Goal: Information Seeking & Learning: Learn about a topic

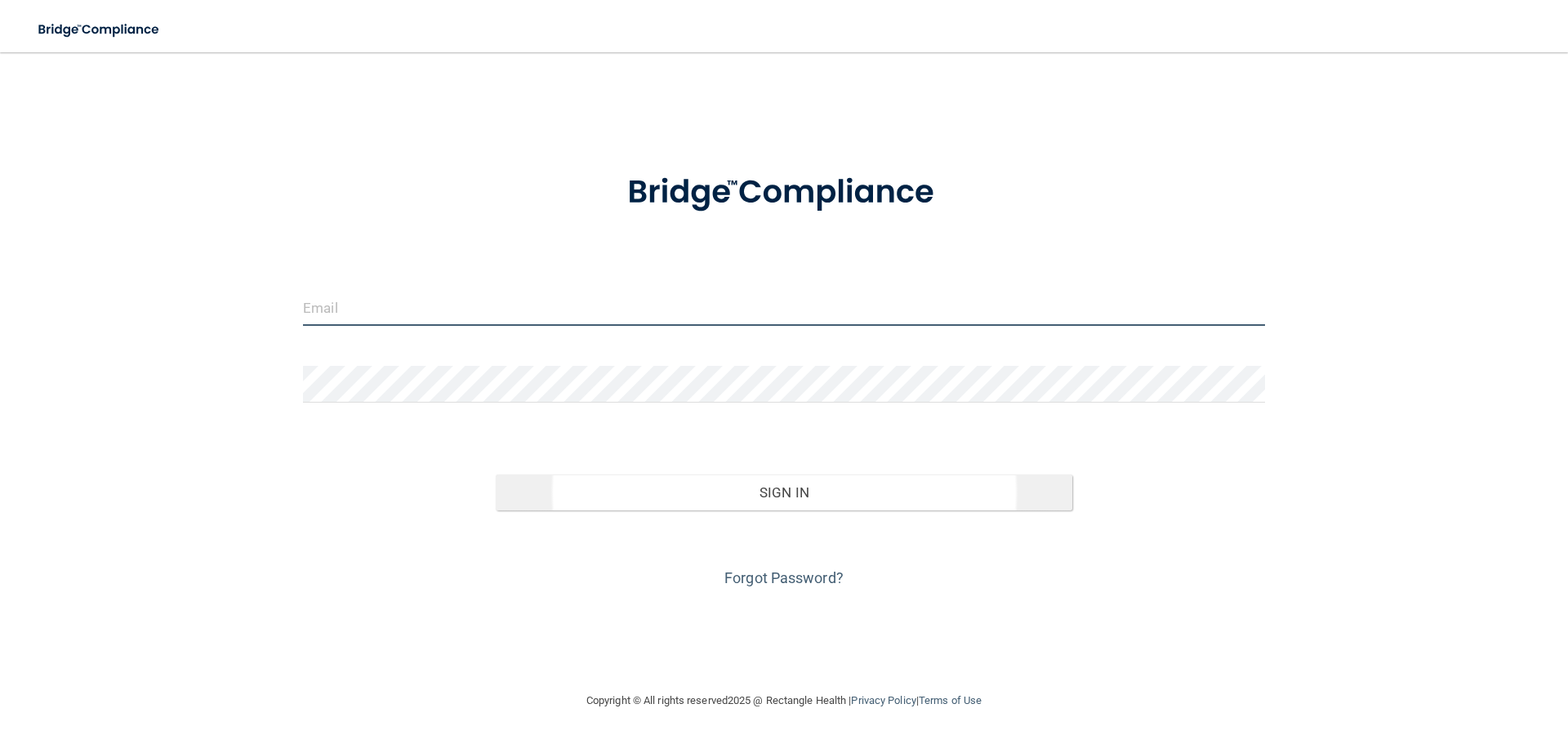
type input "[EMAIL_ADDRESS][DOMAIN_NAME]"
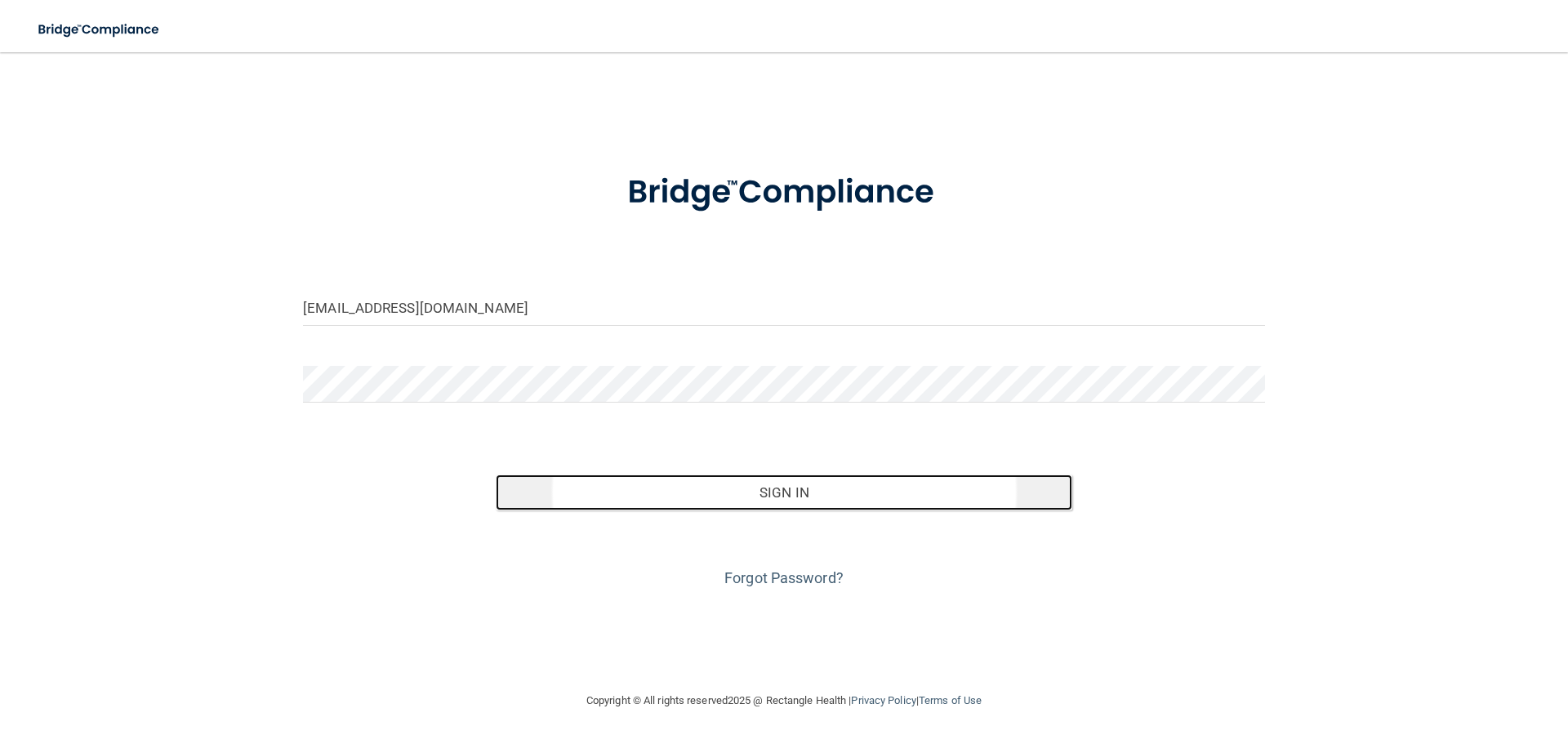
click at [768, 497] on button "Sign In" at bounding box center [784, 492] width 577 height 36
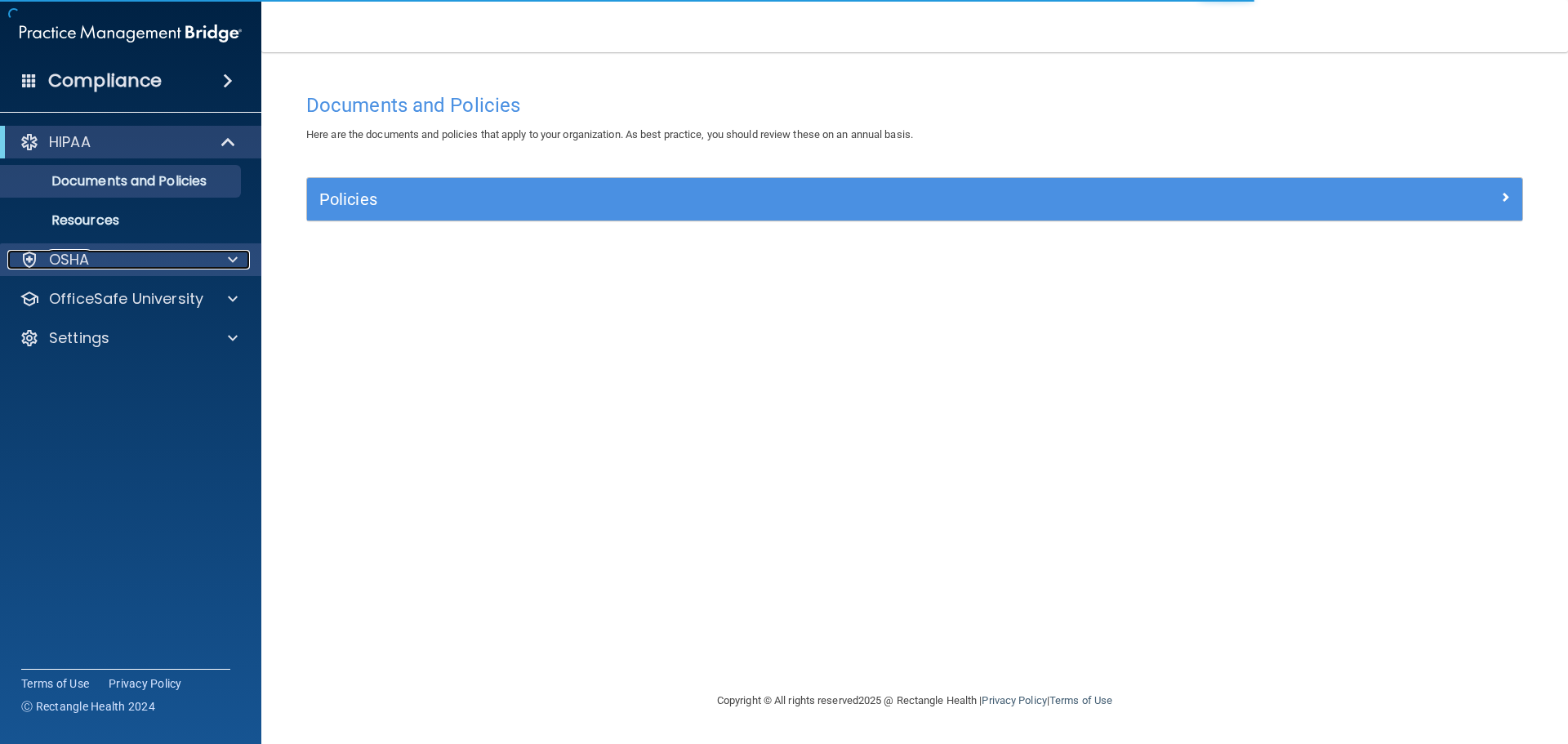
click at [130, 255] on div "OSHA" at bounding box center [108, 259] width 203 height 20
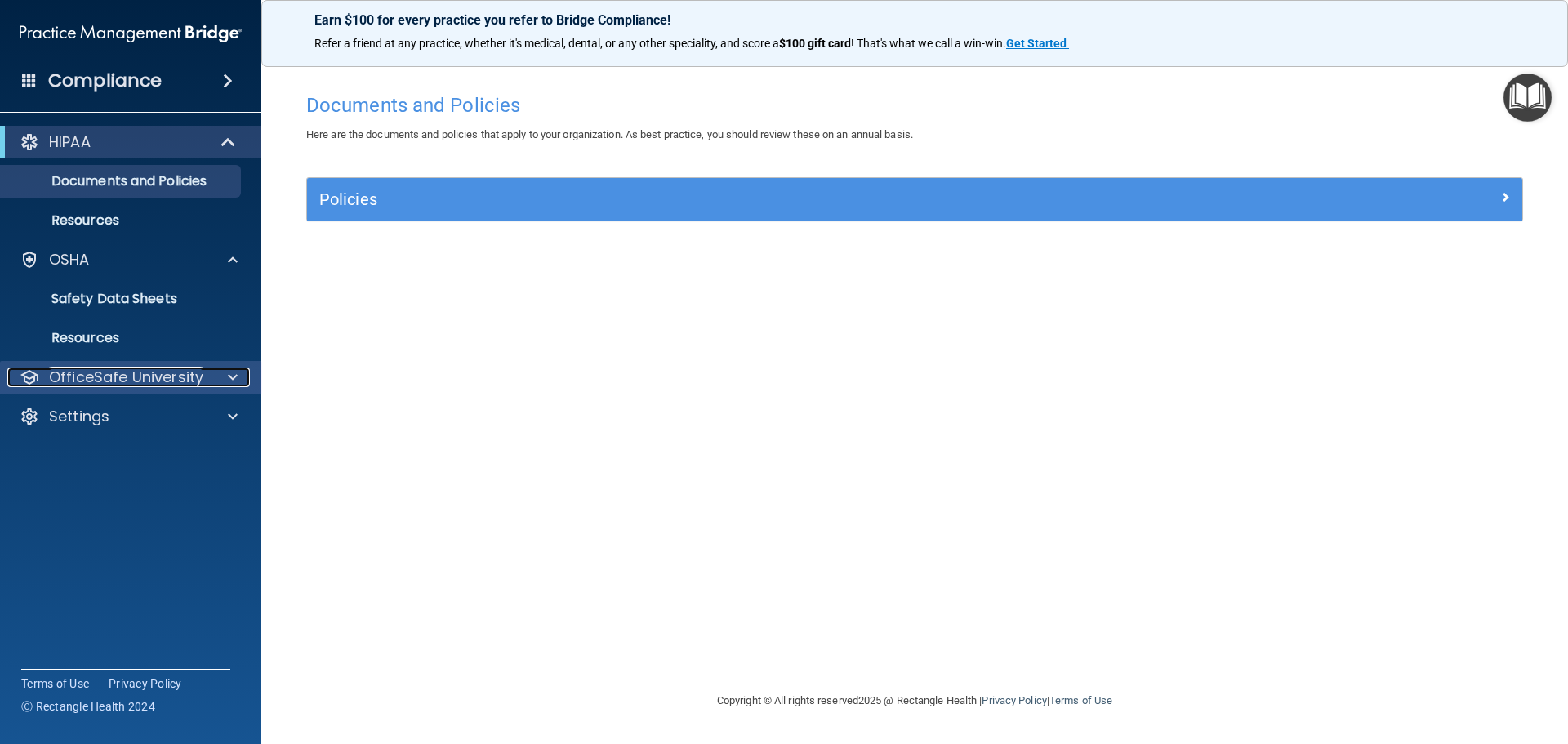
click at [115, 369] on p "OfficeSafe University" at bounding box center [127, 377] width 154 height 20
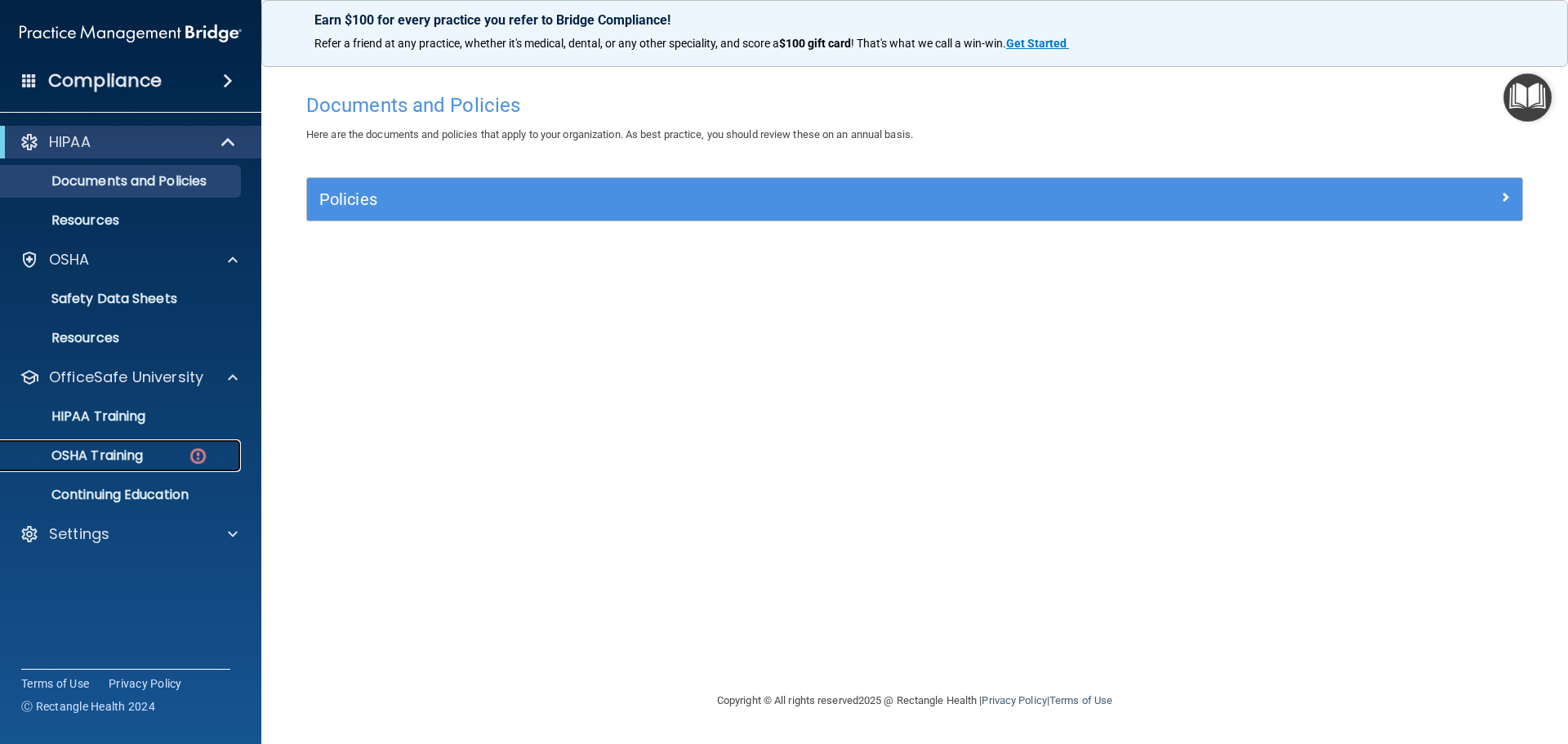
click at [101, 454] on p "OSHA Training" at bounding box center [77, 455] width 133 height 17
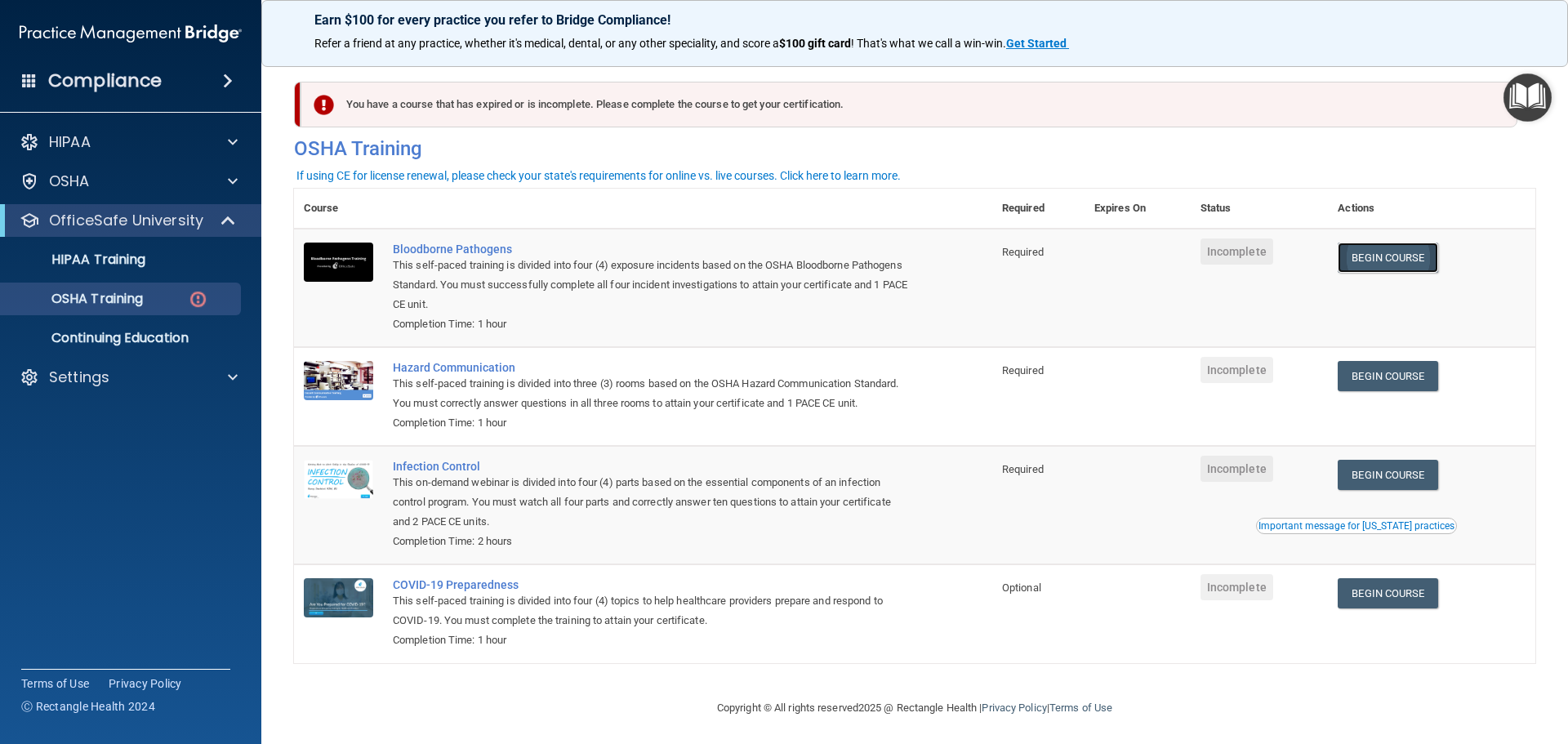
click at [1401, 258] on link "Begin Course" at bounding box center [1387, 257] width 100 height 31
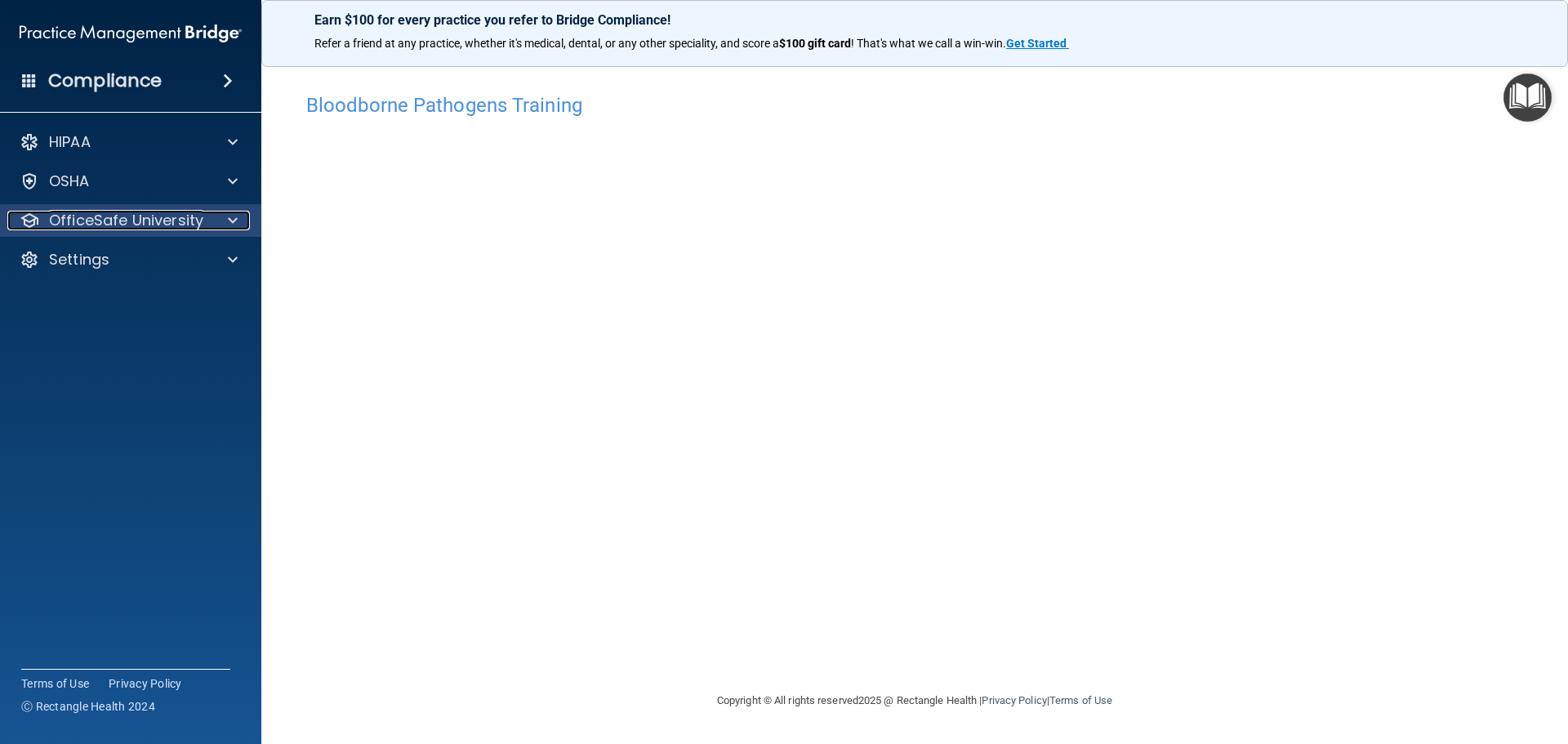
click at [74, 216] on p "OfficeSafe University" at bounding box center [127, 221] width 154 height 20
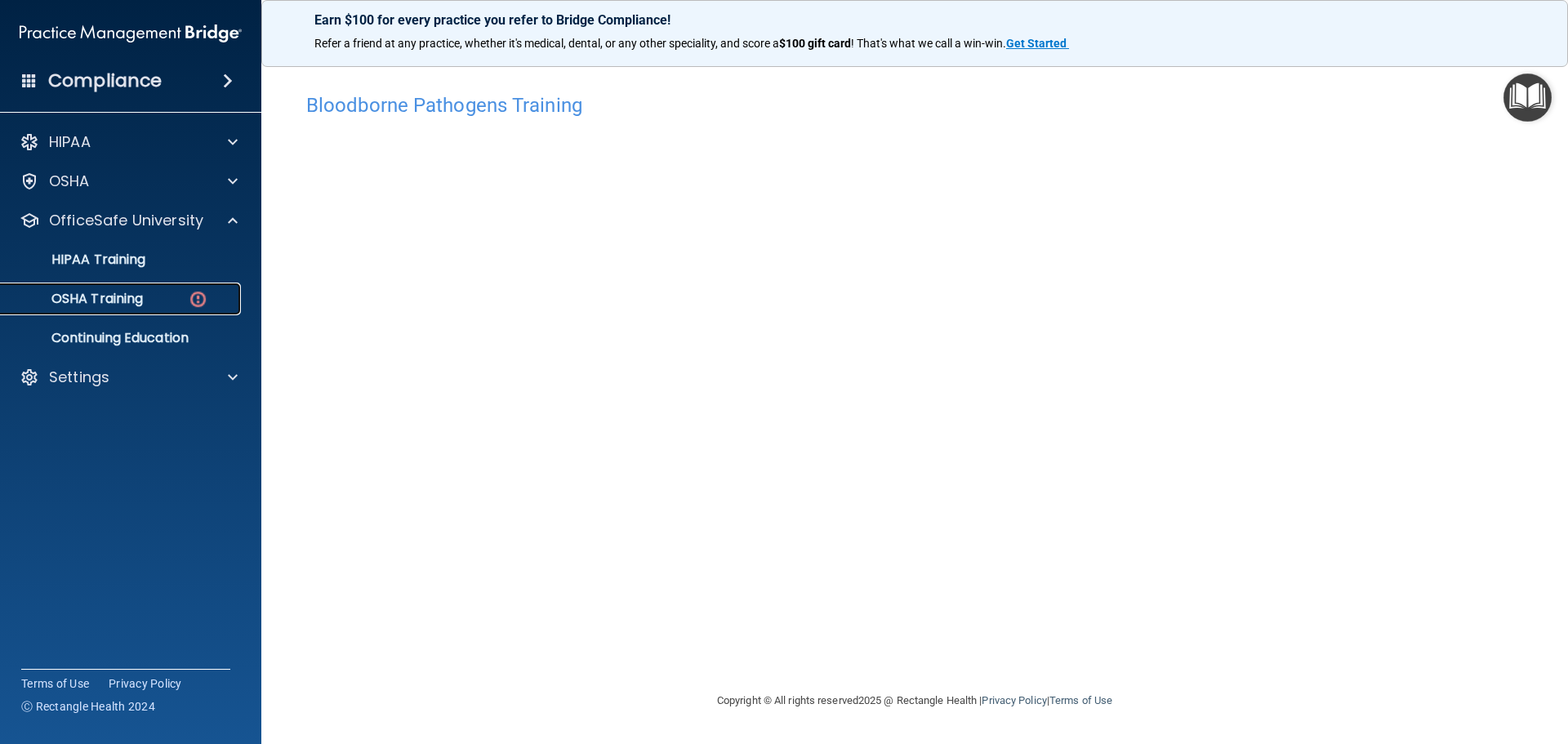
click at [77, 292] on p "OSHA Training" at bounding box center [77, 299] width 133 height 17
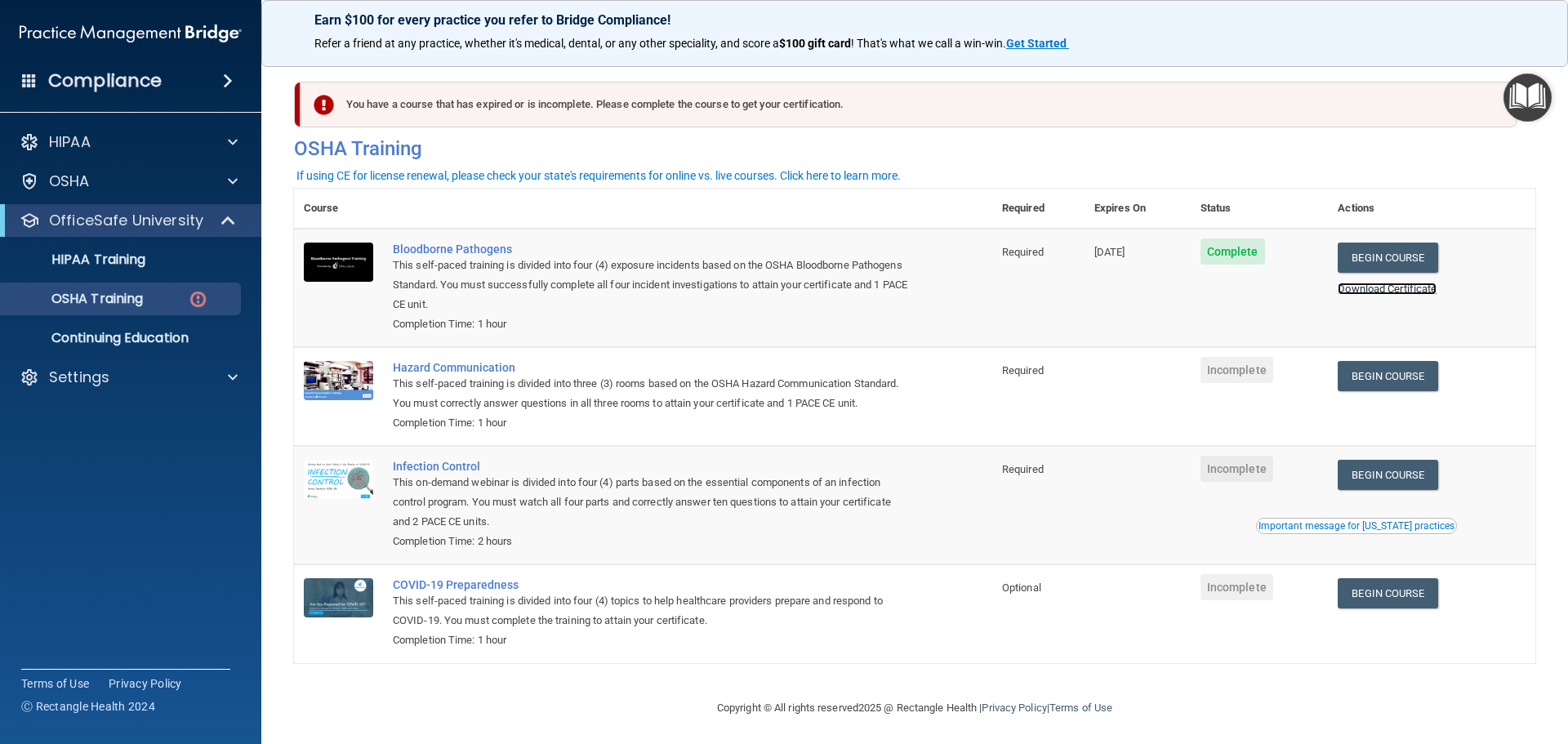
click at [1390, 286] on link "Download Certificate" at bounding box center [1387, 288] width 99 height 12
click at [1384, 376] on link "Begin Course" at bounding box center [1387, 376] width 100 height 31
click at [1390, 383] on link "Begin Course" at bounding box center [1387, 376] width 100 height 31
click at [1407, 489] on link "Begin Course" at bounding box center [1387, 475] width 100 height 31
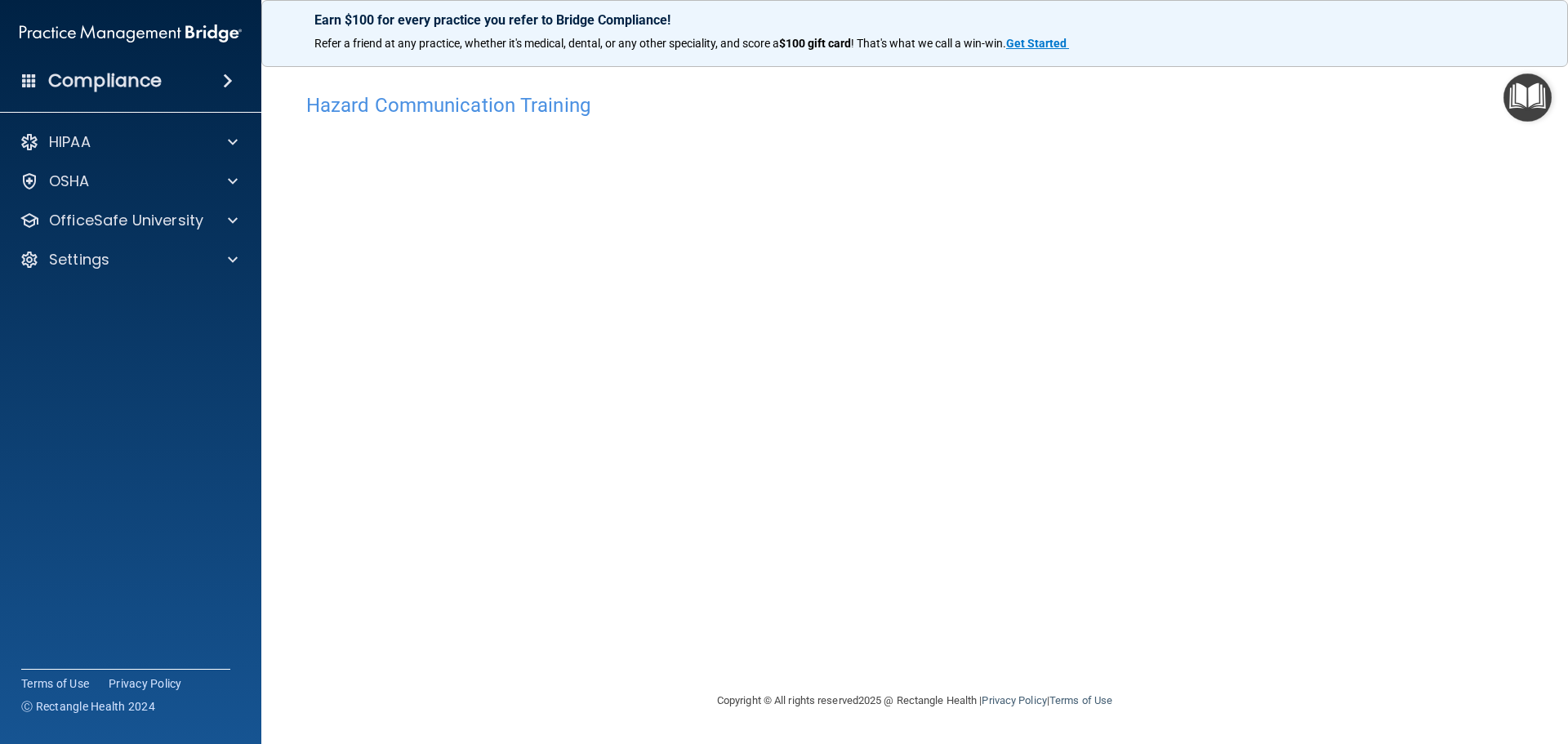
click at [1535, 94] on img "Open Resource Center" at bounding box center [1527, 97] width 49 height 48
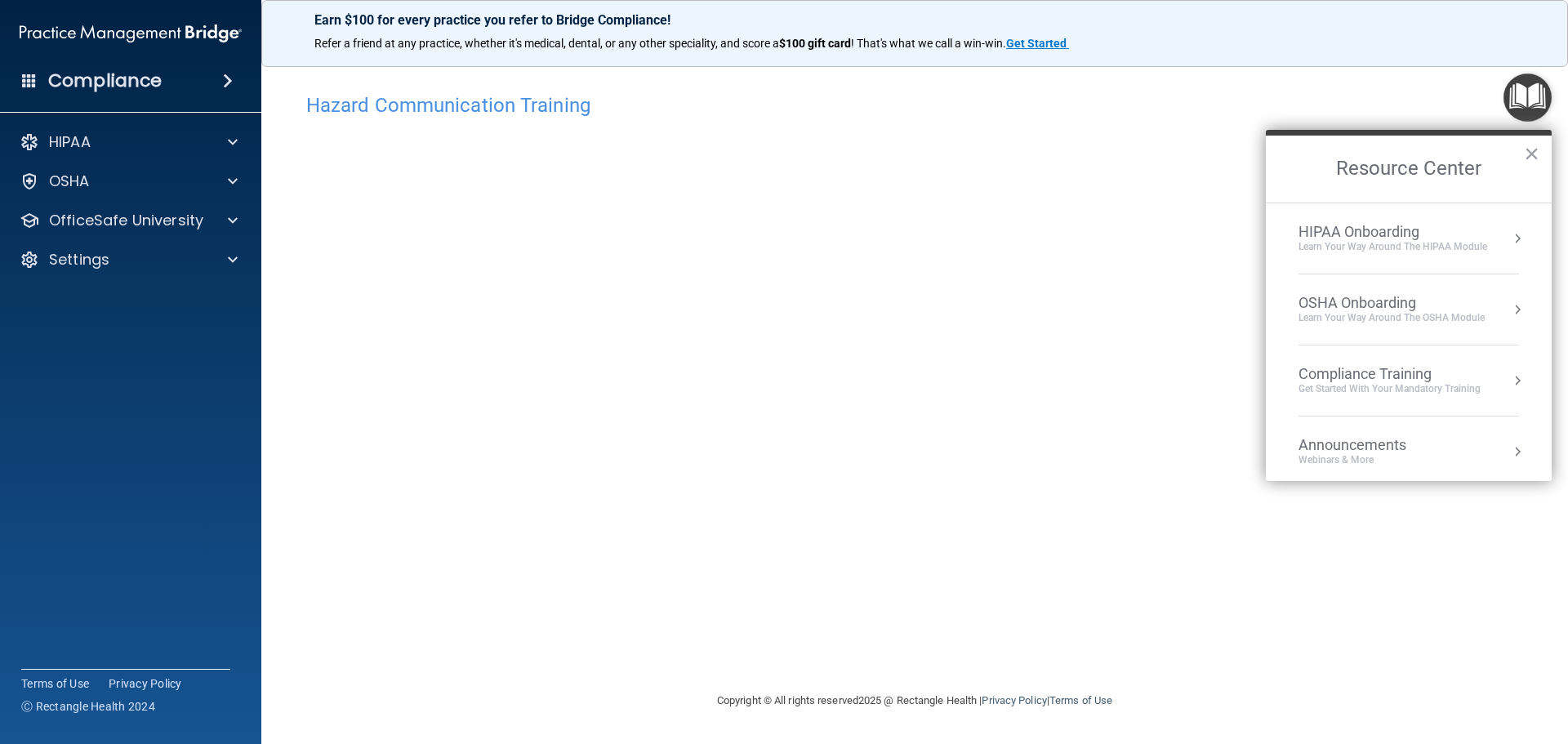
click at [1402, 93] on div "Hazard Communication Training" at bounding box center [915, 105] width 1241 height 40
click at [1531, 152] on button "×" at bounding box center [1532, 153] width 16 height 26
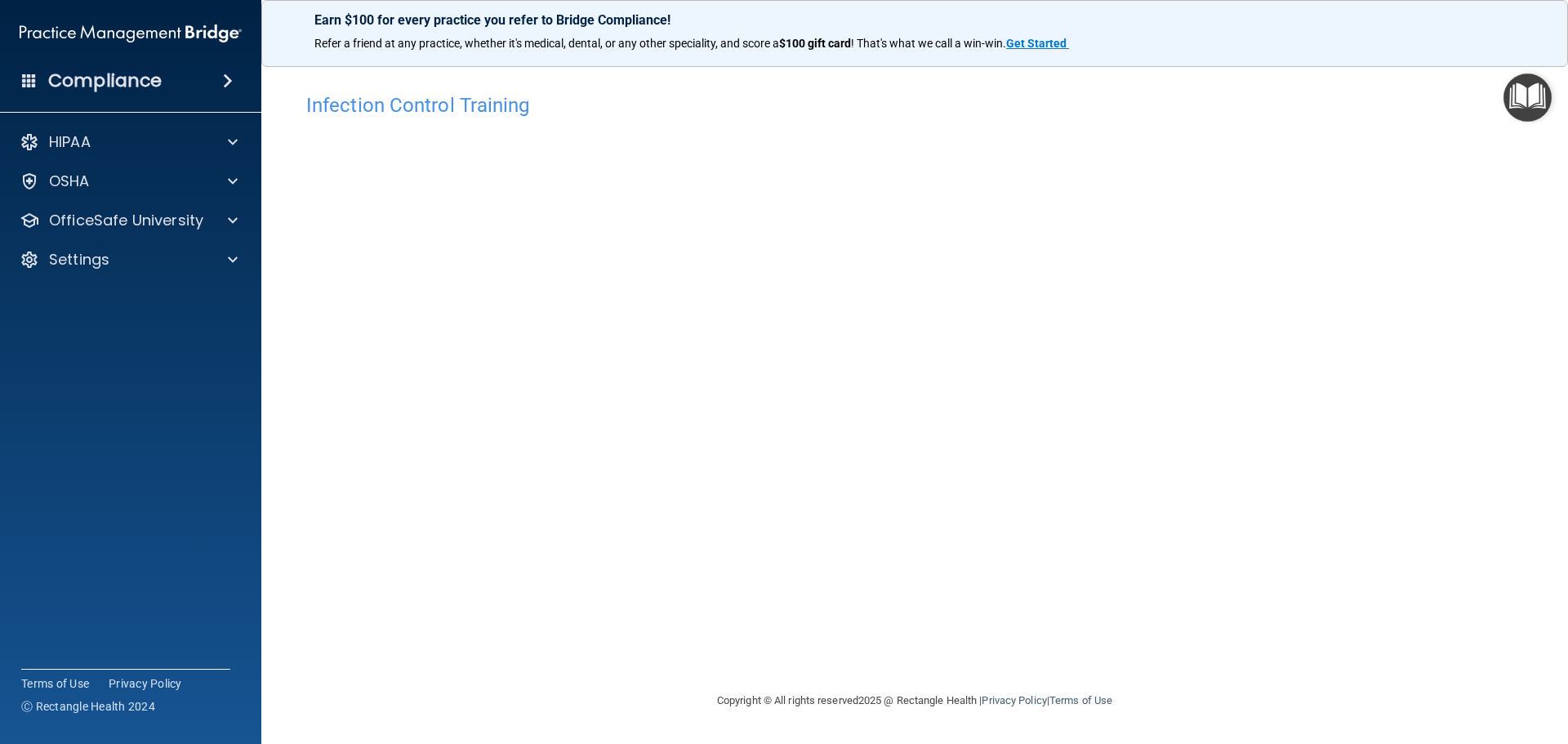
click at [1526, 100] on img "Open Resource Center" at bounding box center [1527, 97] width 49 height 48
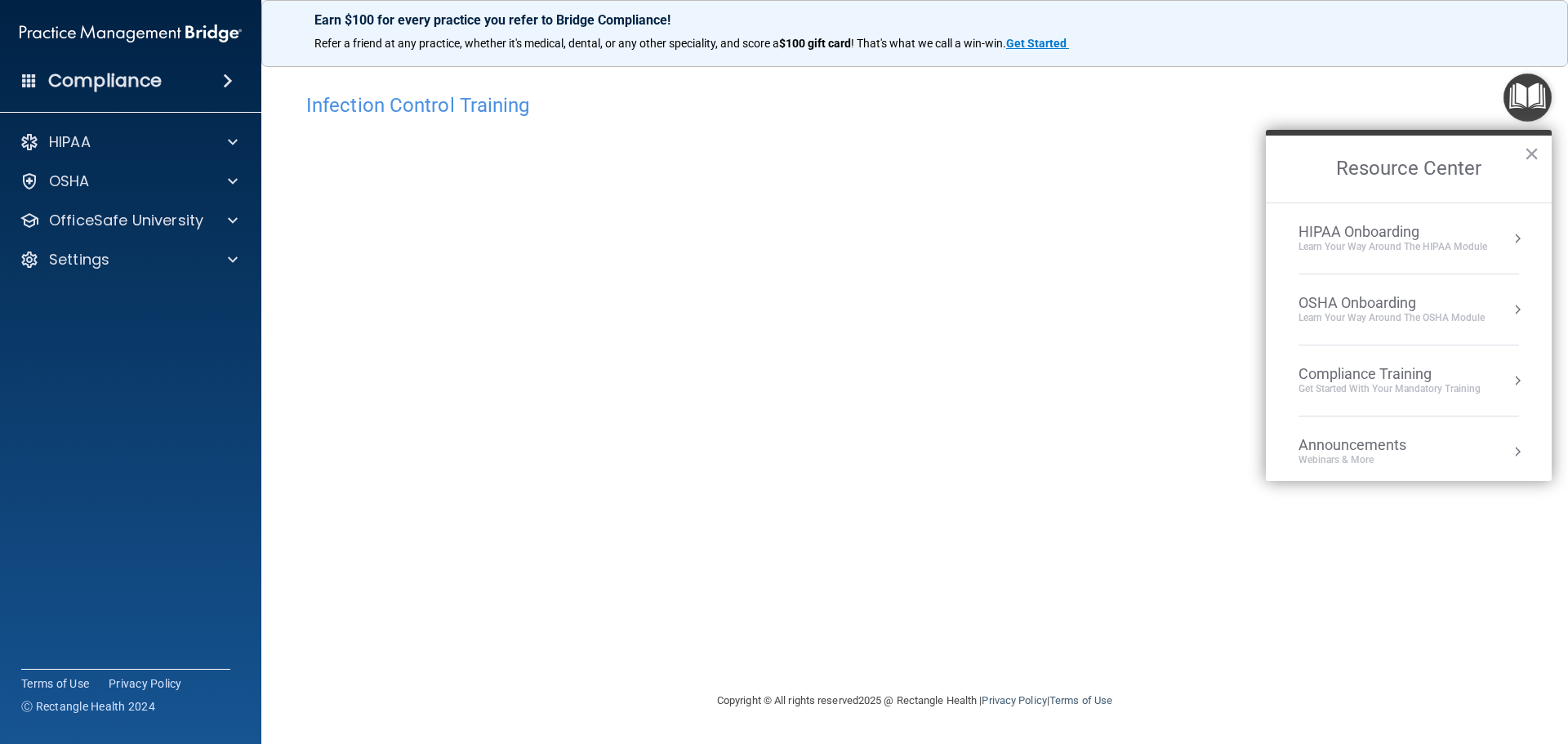
click at [1423, 90] on div "Infection Control Training" at bounding box center [915, 105] width 1241 height 40
click at [1531, 155] on button "×" at bounding box center [1532, 153] width 16 height 26
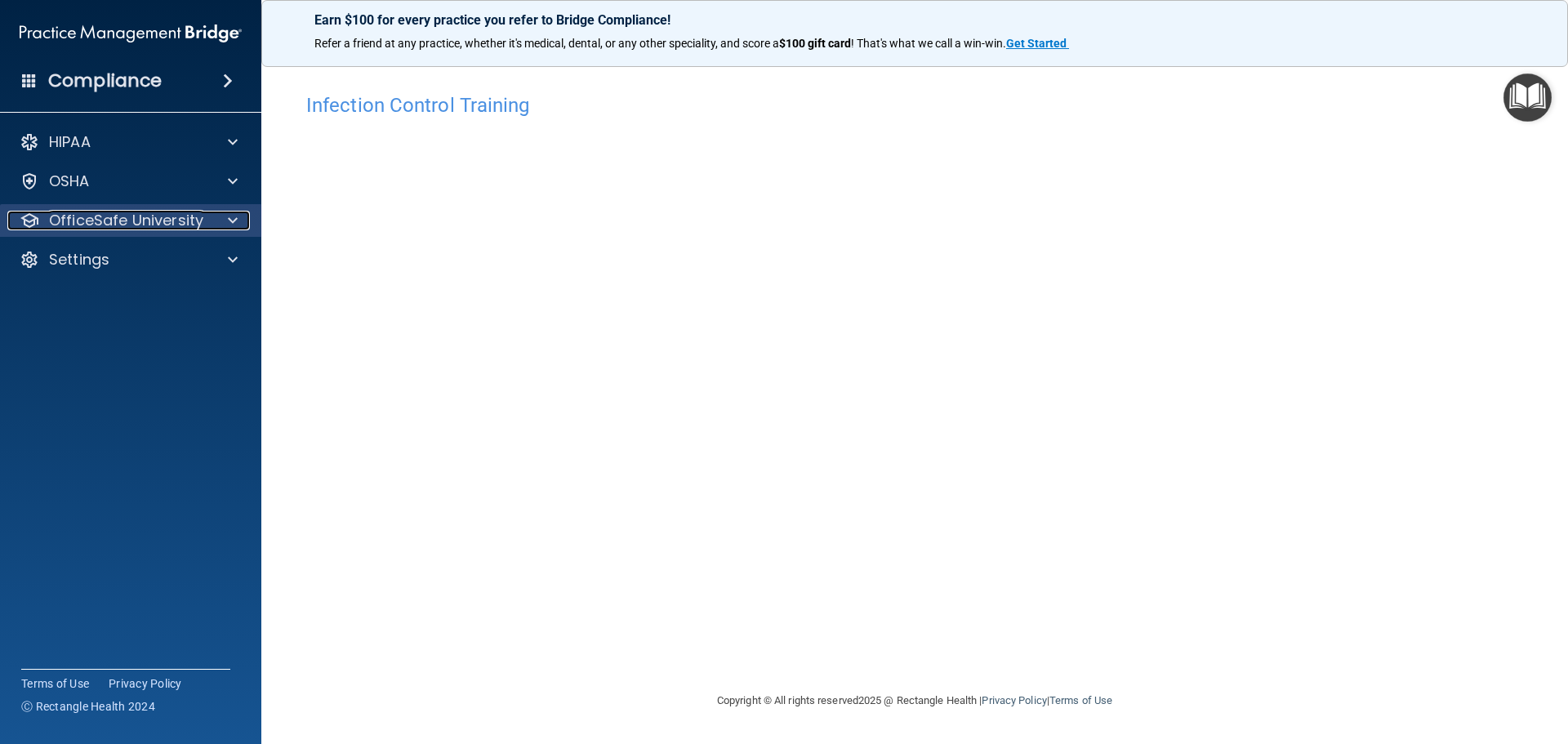
click at [210, 217] on div at bounding box center [230, 221] width 41 height 20
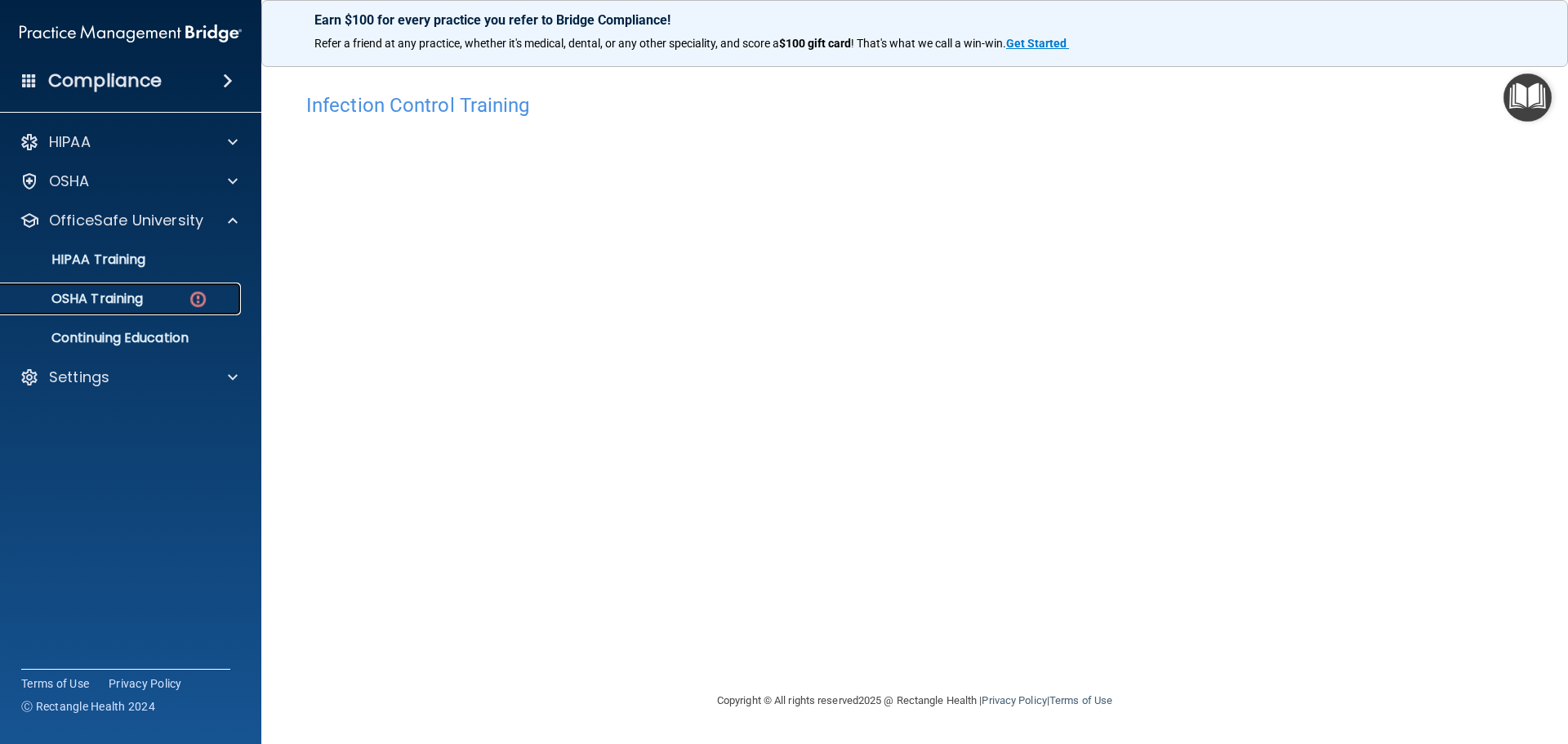
click at [139, 292] on p "OSHA Training" at bounding box center [77, 299] width 133 height 17
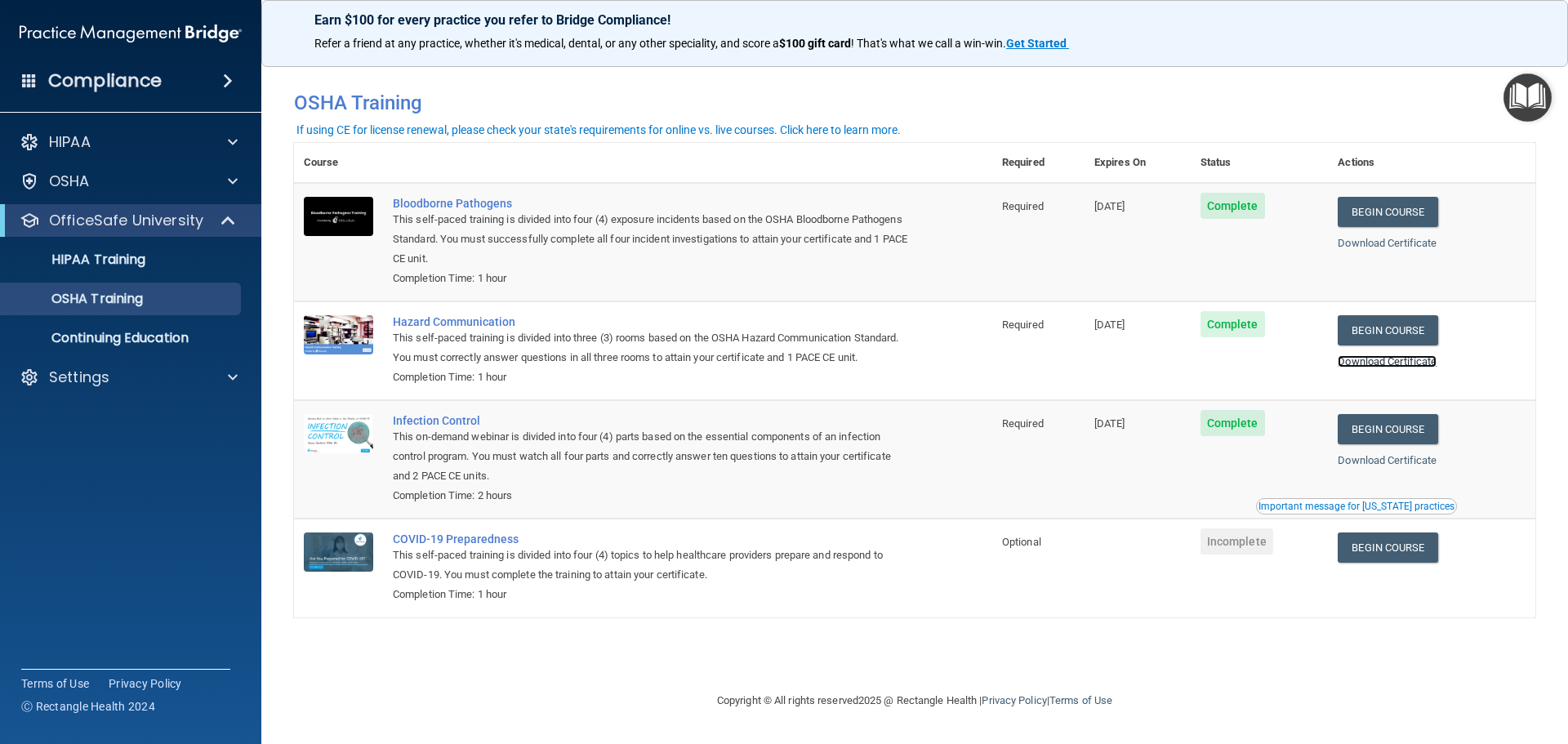
click at [1408, 363] on link "Download Certificate" at bounding box center [1387, 361] width 99 height 12
click at [1370, 462] on link "Download Certificate" at bounding box center [1387, 460] width 99 height 12
click at [1389, 551] on link "Begin Course" at bounding box center [1387, 547] width 100 height 31
click at [72, 304] on p "OSHA Training" at bounding box center [77, 299] width 133 height 17
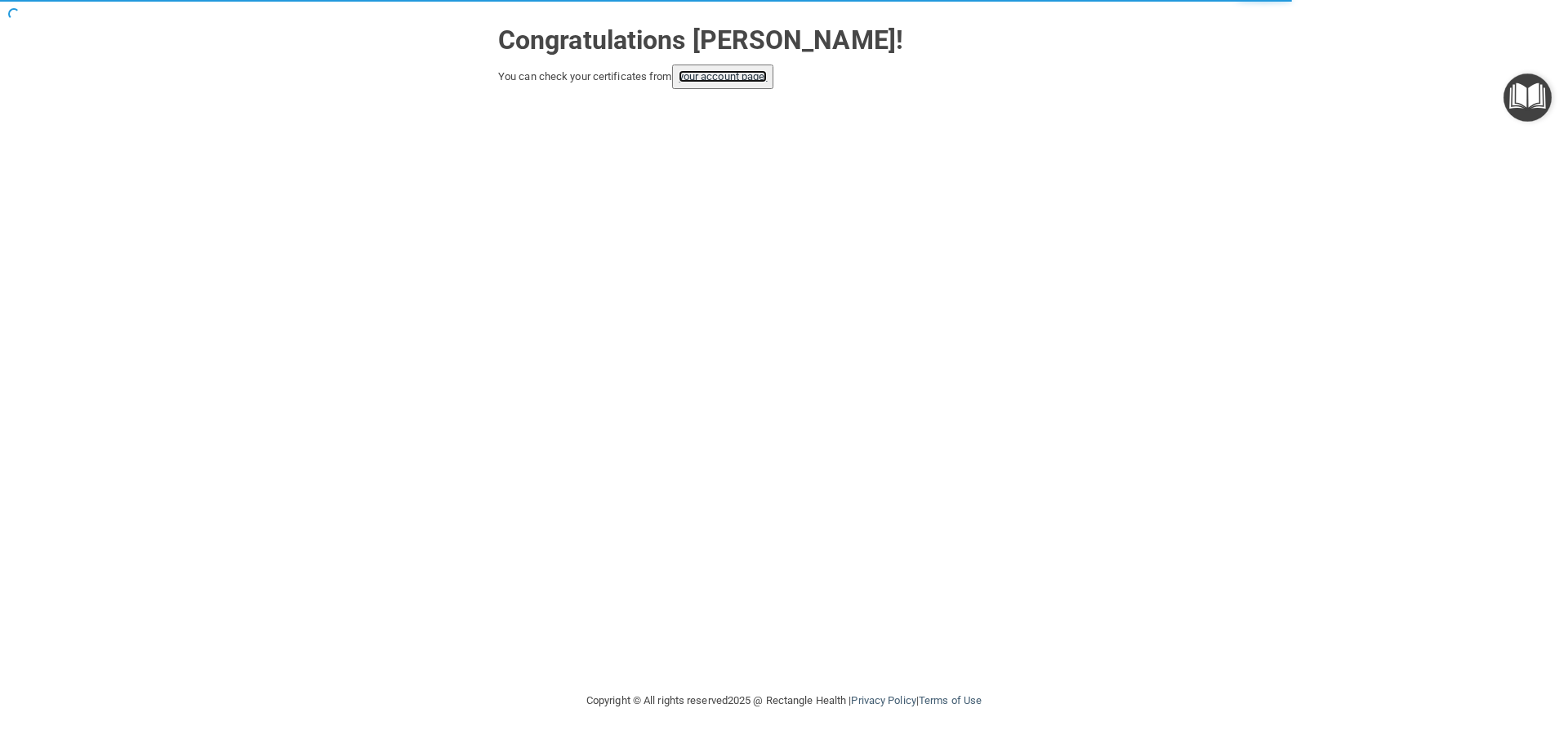
click at [732, 76] on link "your account page!" at bounding box center [724, 76] width 89 height 12
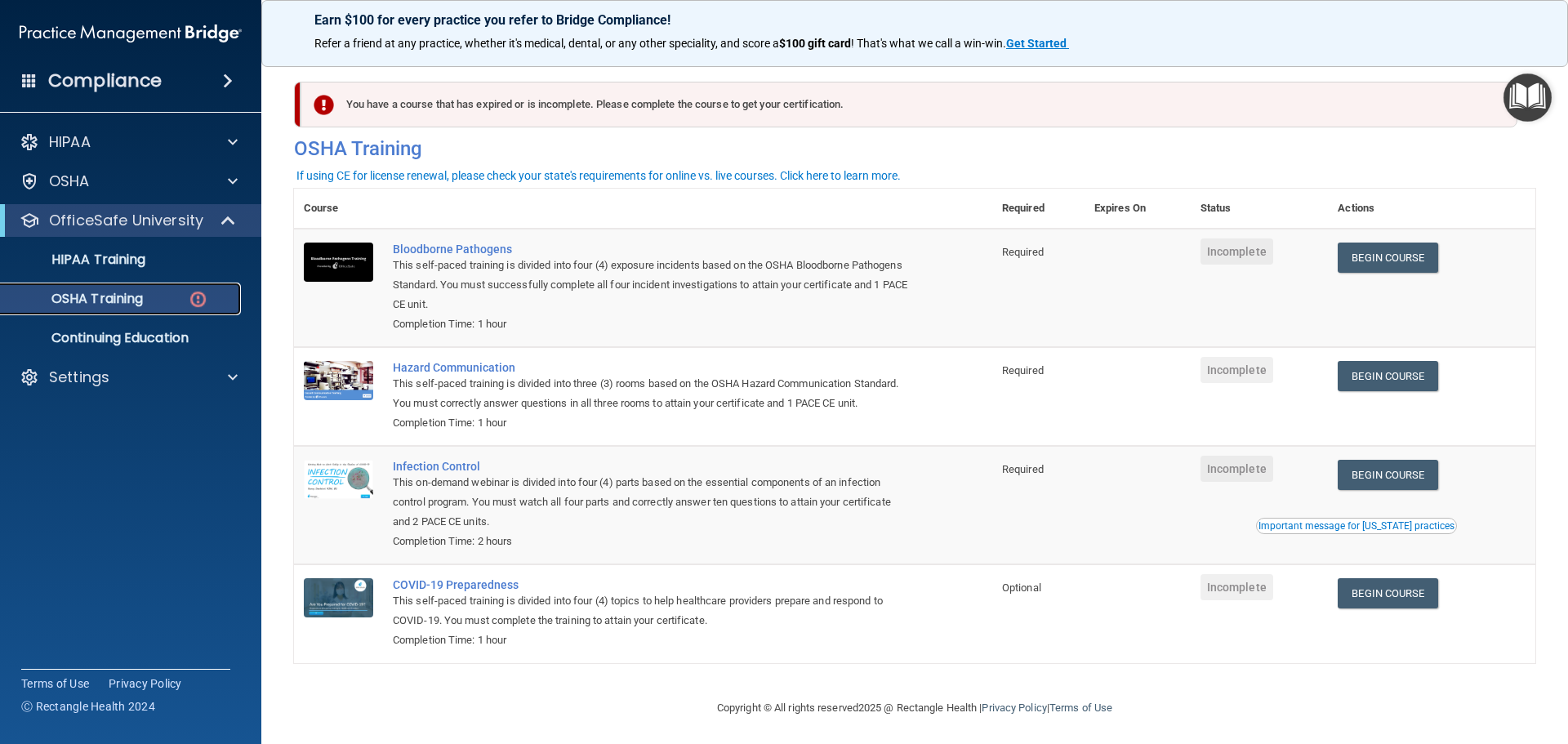
click at [60, 291] on p "OSHA Training" at bounding box center [77, 299] width 133 height 17
click at [1519, 91] on img "Open Resource Center" at bounding box center [1527, 97] width 49 height 48
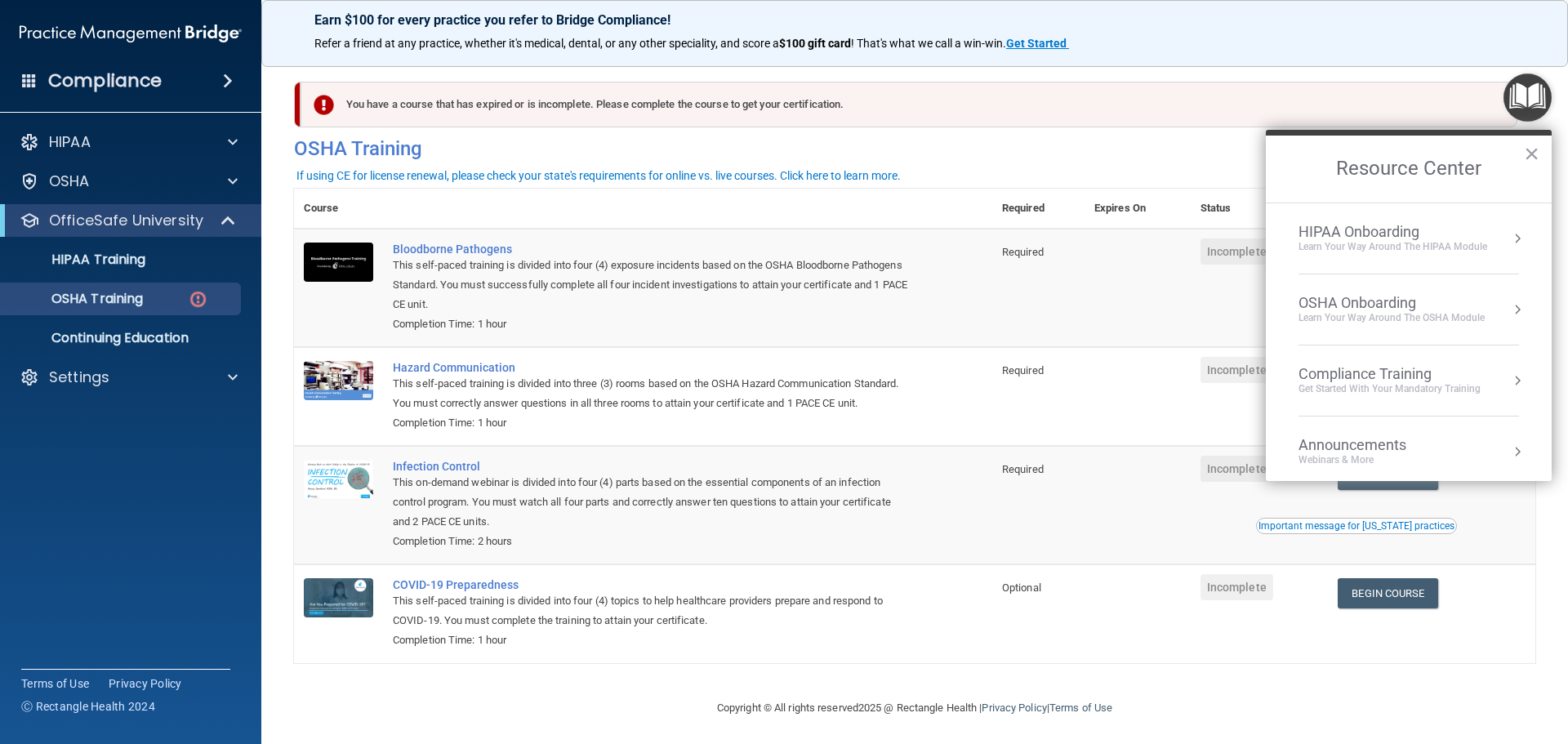
click at [1330, 299] on div "OSHA Onboarding" at bounding box center [1392, 303] width 186 height 18
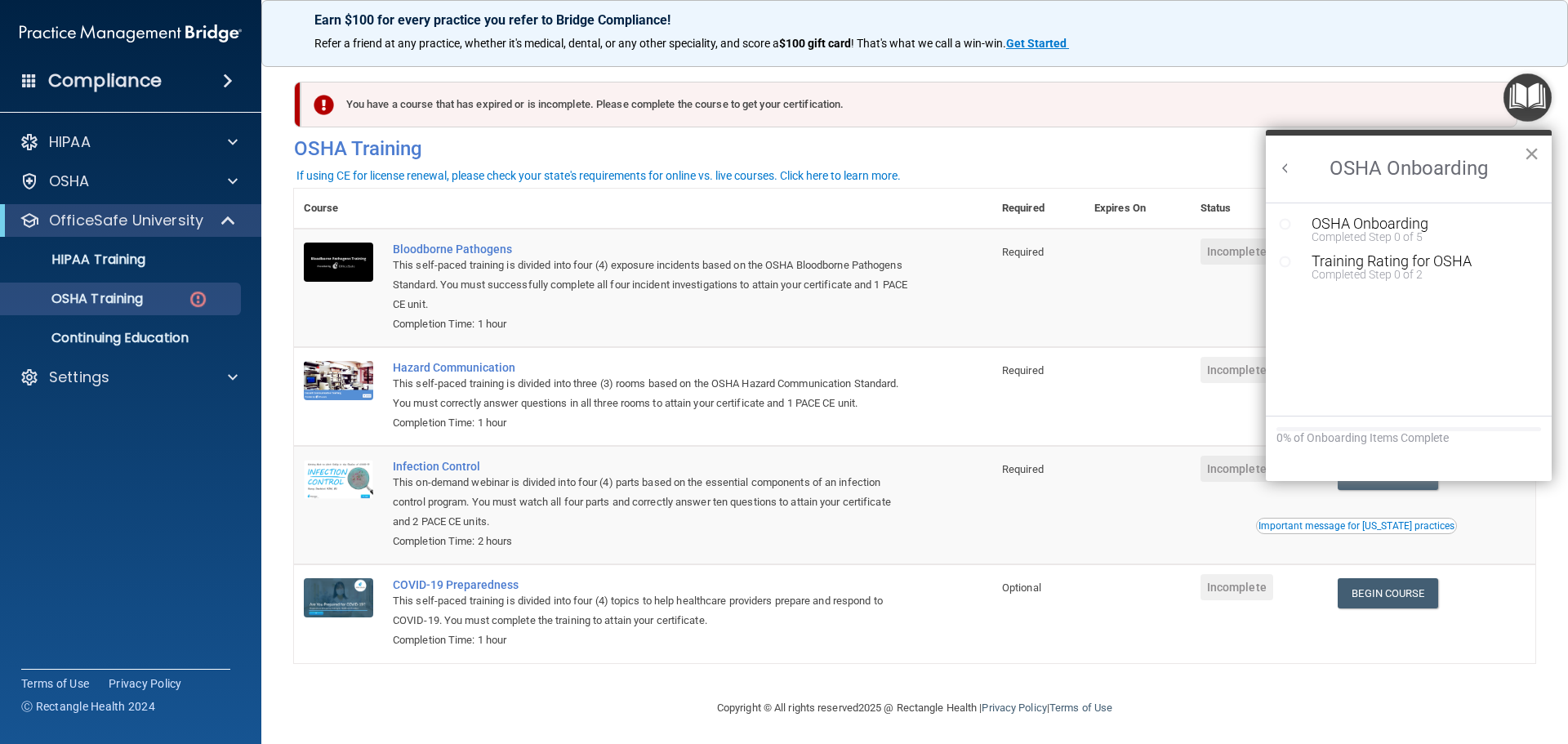
click at [1531, 151] on button "×" at bounding box center [1532, 153] width 16 height 26
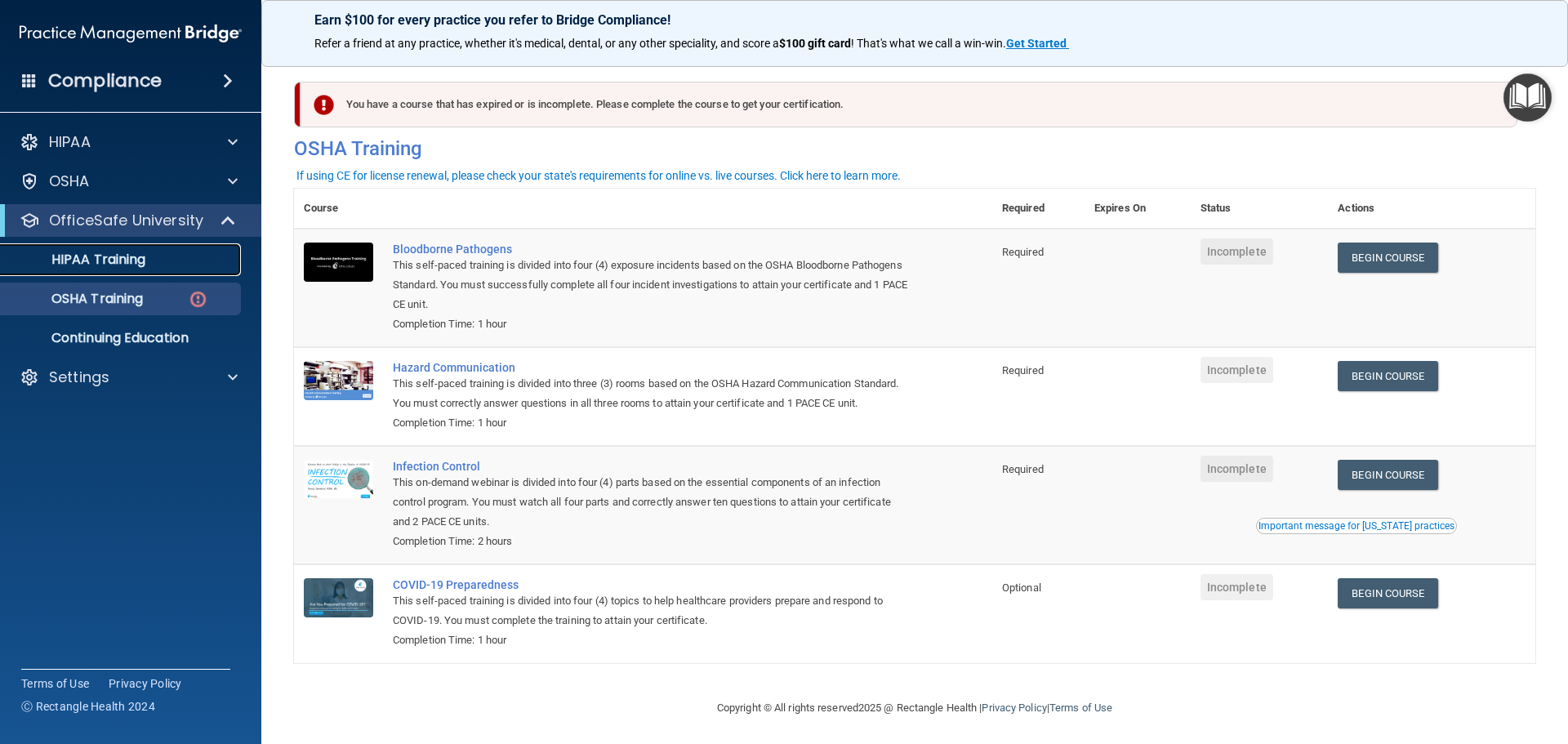
click at [86, 254] on p "HIPAA Training" at bounding box center [78, 259] width 135 height 17
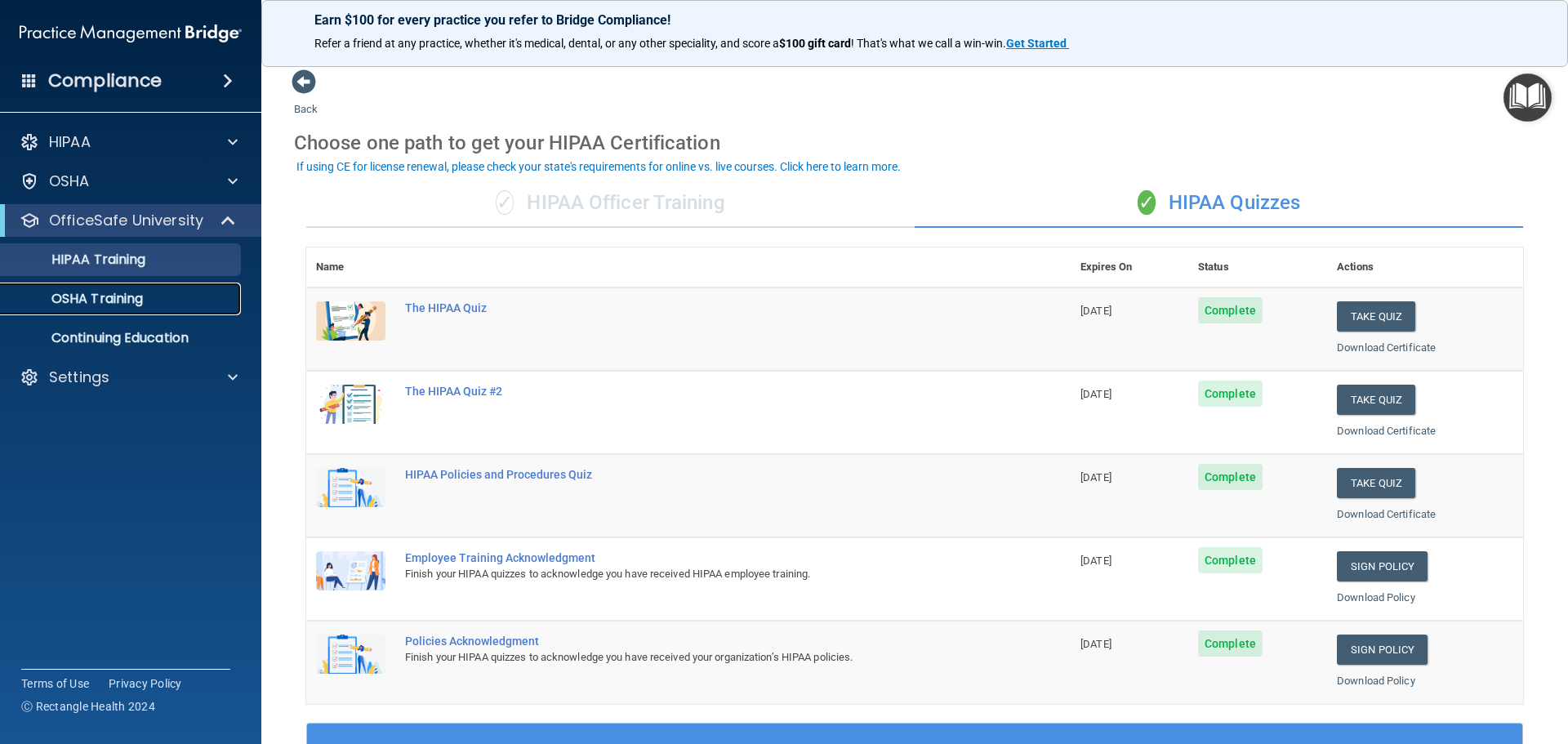
click at [76, 301] on p "OSHA Training" at bounding box center [77, 299] width 133 height 17
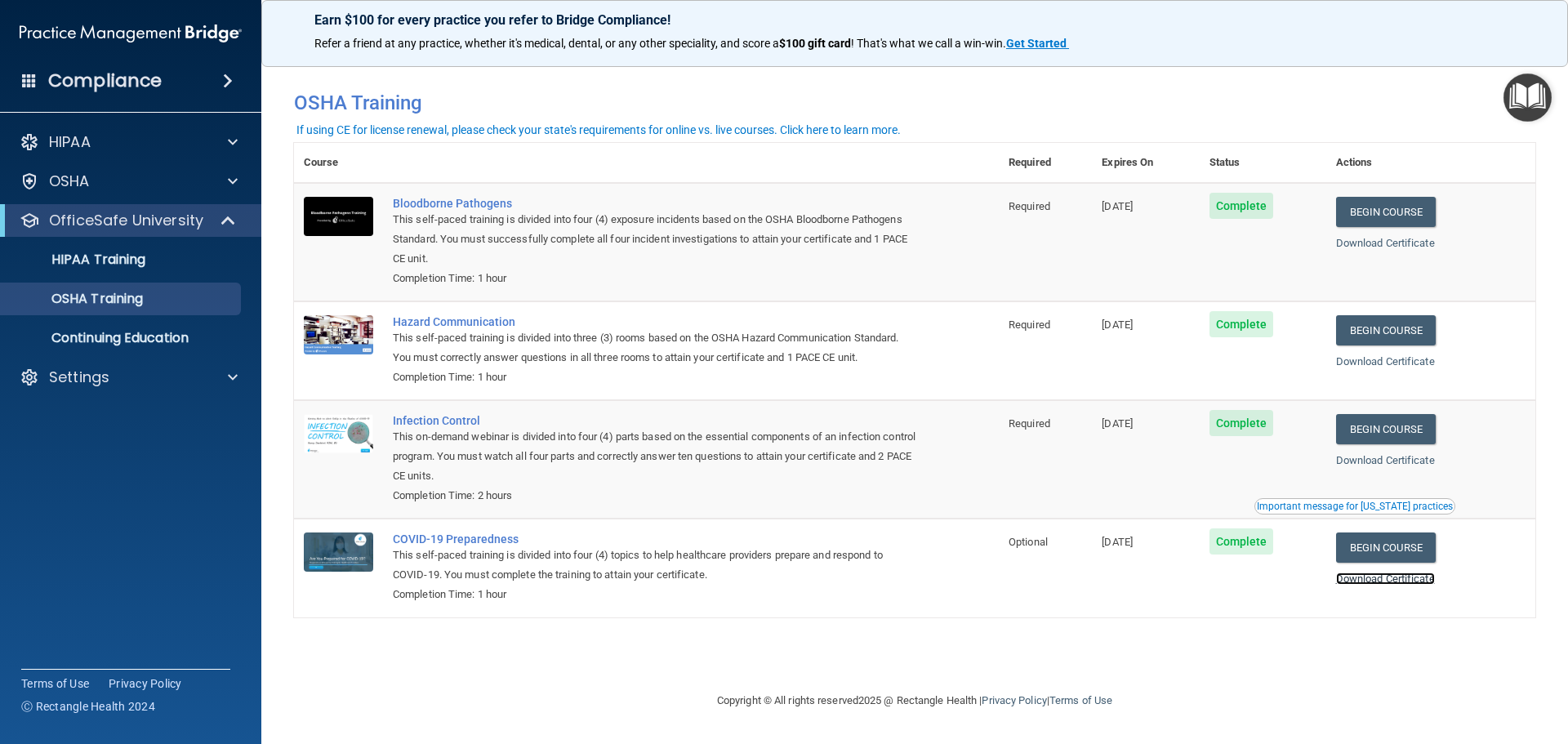
click at [1386, 581] on link "Download Certificate" at bounding box center [1386, 578] width 99 height 12
